Goal: Task Accomplishment & Management: Manage account settings

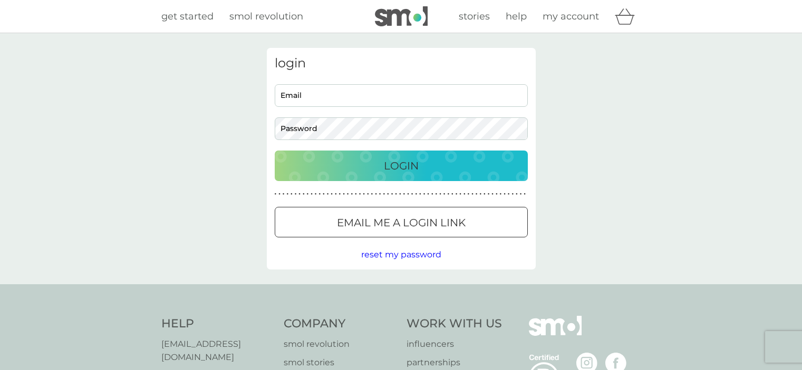
type input "[EMAIL_ADDRESS][DOMAIN_NAME]"
click at [321, 96] on input "[EMAIL_ADDRESS][DOMAIN_NAME]" at bounding box center [401, 95] width 253 height 23
click at [453, 174] on div "Login" at bounding box center [401, 166] width 232 height 17
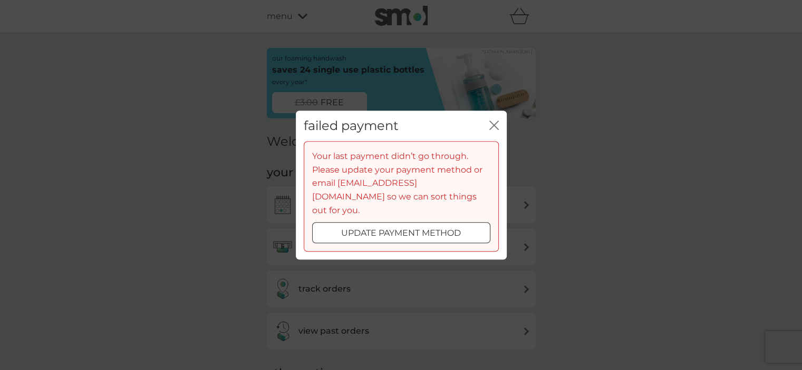
click at [394, 228] on div at bounding box center [401, 233] width 38 height 11
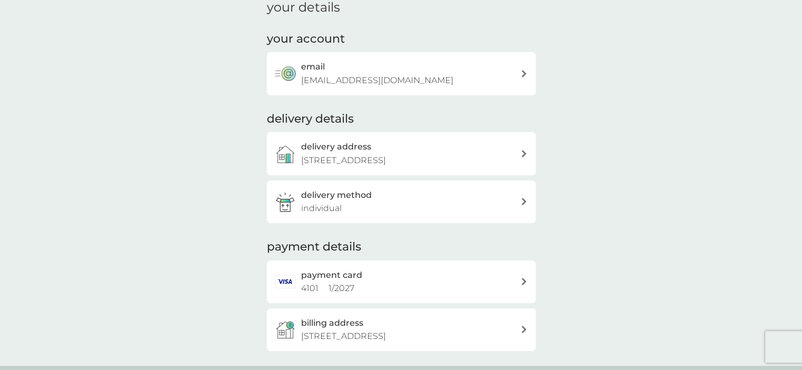
scroll to position [158, 0]
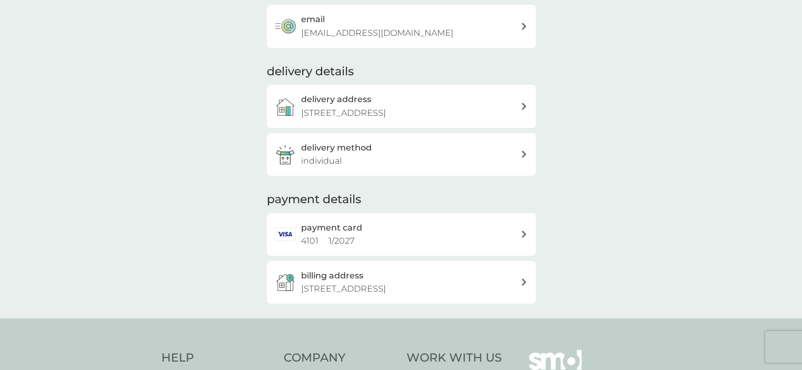
click at [497, 231] on div "payment card 4101 1 / 2027" at bounding box center [410, 234] width 219 height 27
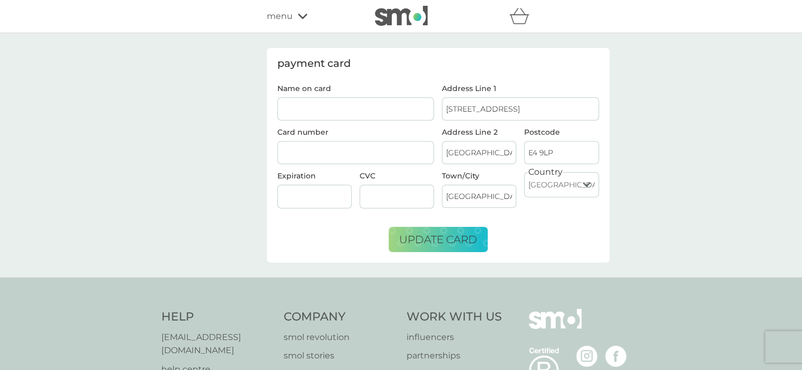
click at [335, 109] on input "Name on card" at bounding box center [355, 108] width 157 height 23
type input "[PERSON_NAME]"
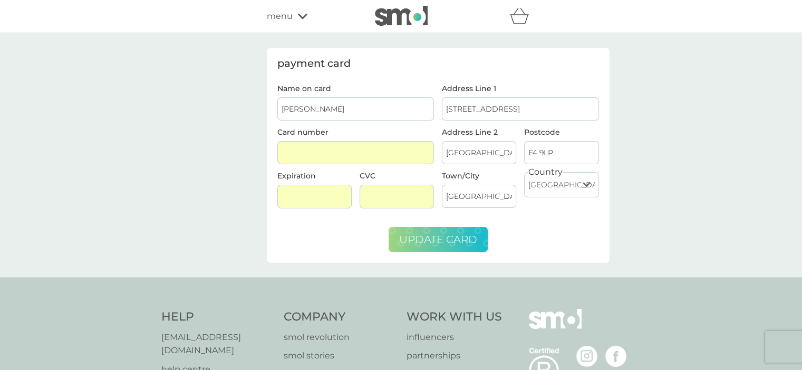
click at [429, 236] on span "update card" at bounding box center [438, 239] width 78 height 13
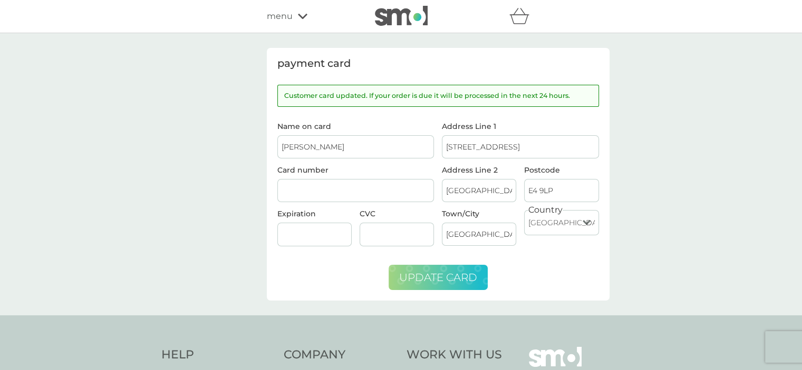
click at [278, 23] on span "menu" at bounding box center [280, 16] width 26 height 14
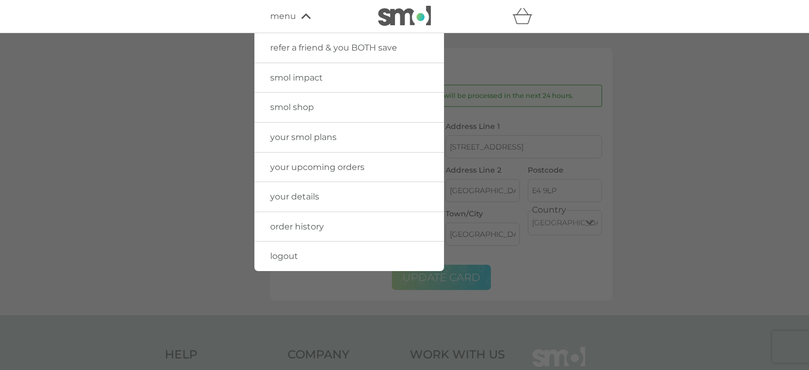
click at [276, 139] on span "your smol plans" at bounding box center [303, 137] width 66 height 10
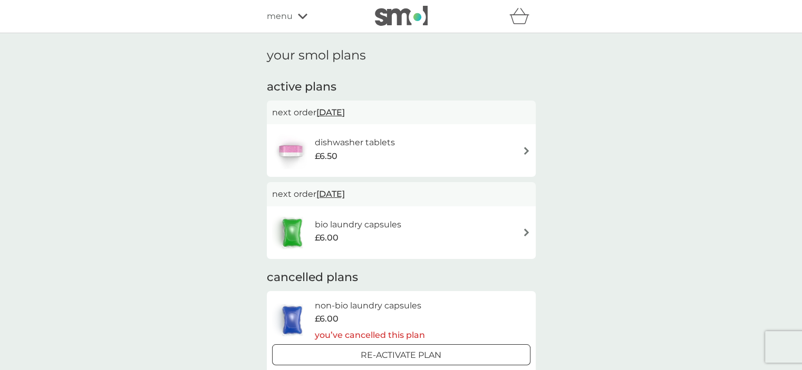
click at [487, 145] on div "dishwasher tablets £6.50" at bounding box center [401, 150] width 258 height 37
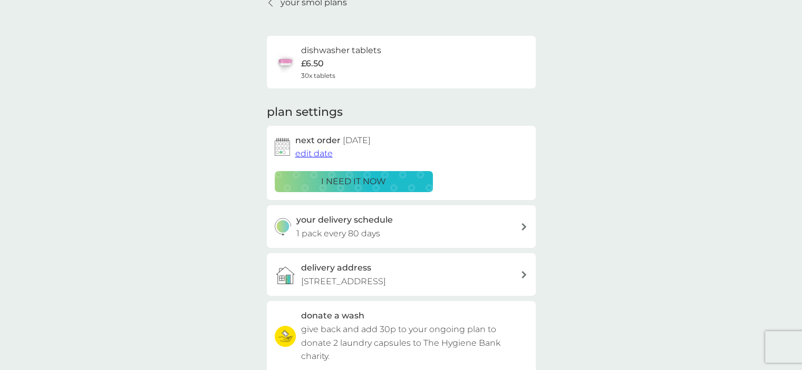
scroll to position [53, 0]
click at [317, 153] on span "edit date" at bounding box center [313, 153] width 37 height 10
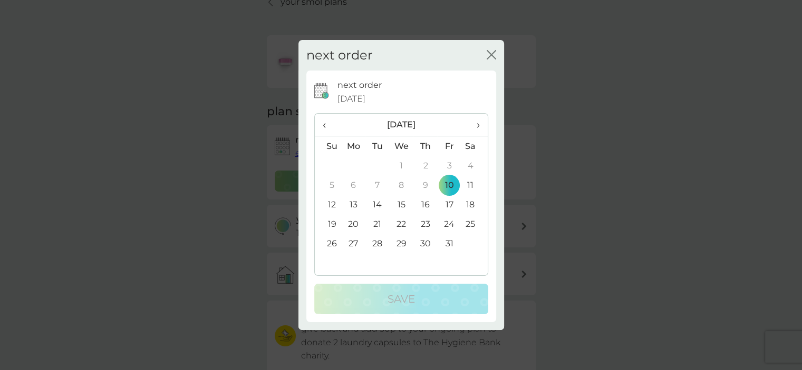
click at [474, 126] on span "›" at bounding box center [473, 125] width 11 height 22
click at [348, 184] on td "3" at bounding box center [353, 184] width 24 height 19
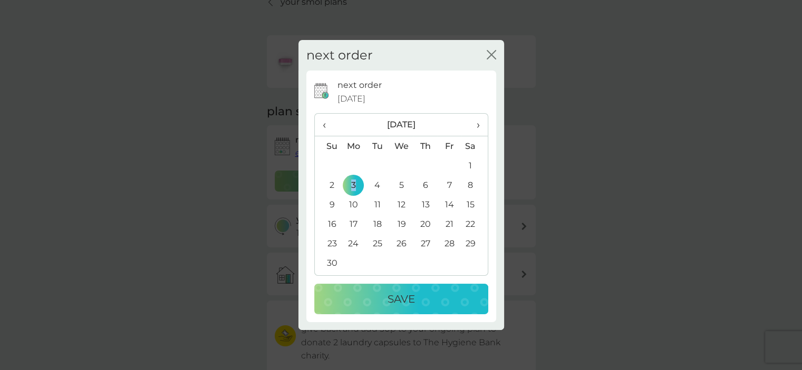
click at [403, 298] on p "Save" at bounding box center [400, 299] width 27 height 17
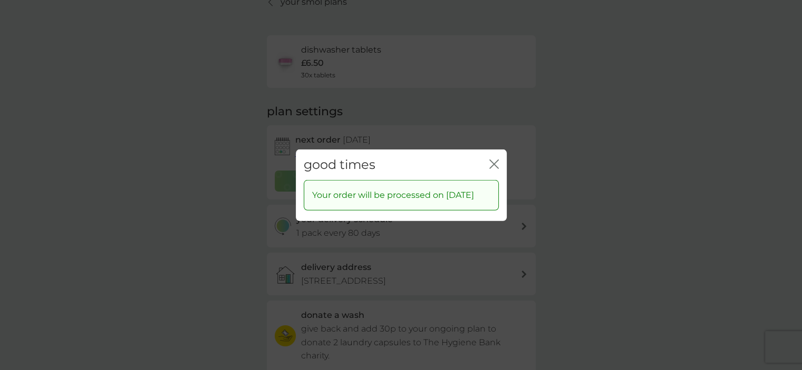
click at [491, 160] on icon "close" at bounding box center [492, 164] width 4 height 8
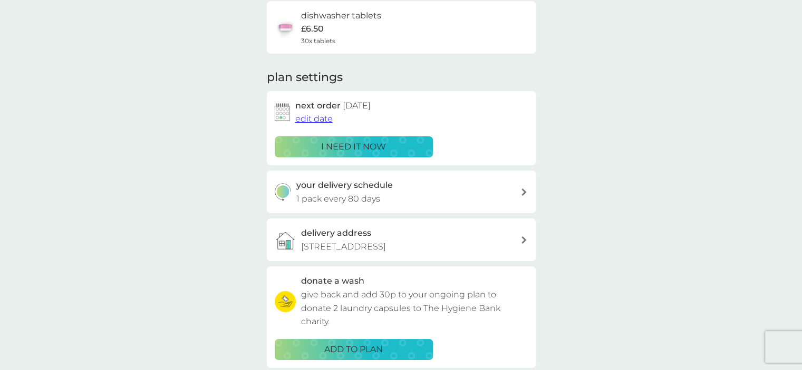
scroll to position [0, 0]
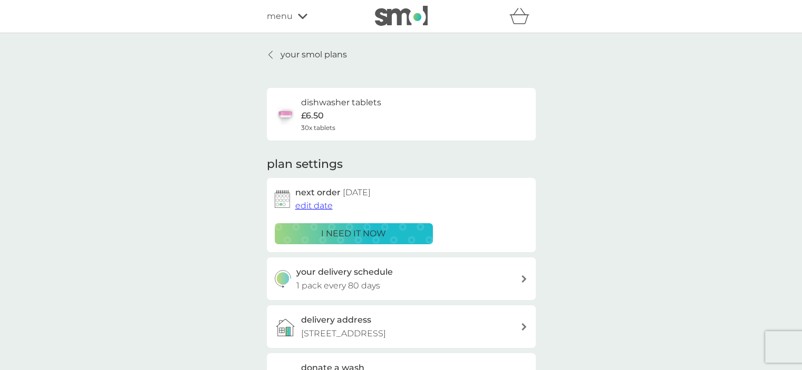
click at [303, 52] on p "your smol plans" at bounding box center [313, 55] width 66 height 14
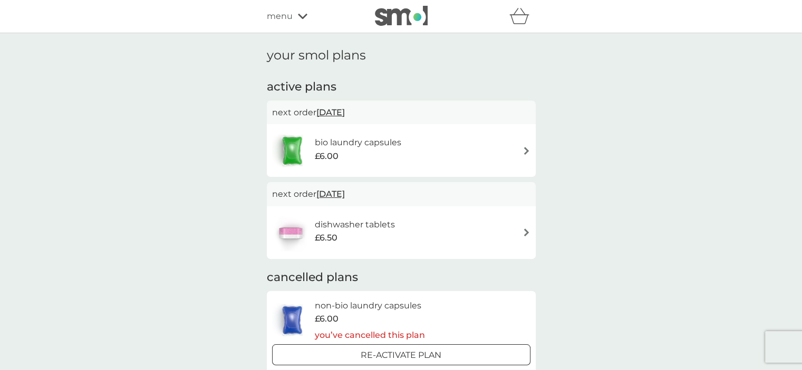
click at [285, 13] on span "menu" at bounding box center [280, 16] width 26 height 14
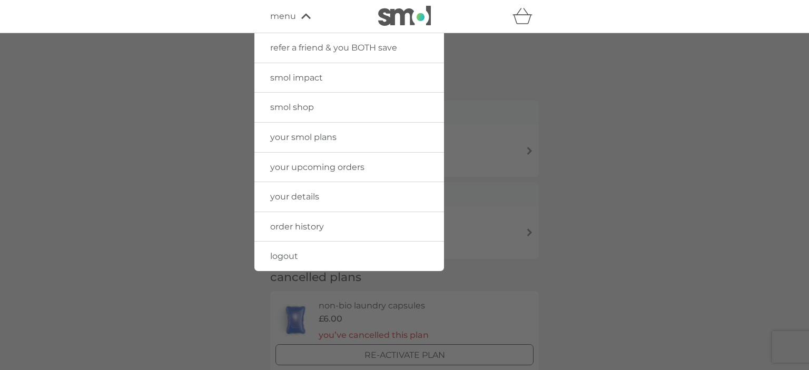
click at [295, 250] on link "logout" at bounding box center [350, 257] width 190 height 30
